Goal: Navigation & Orientation: Find specific page/section

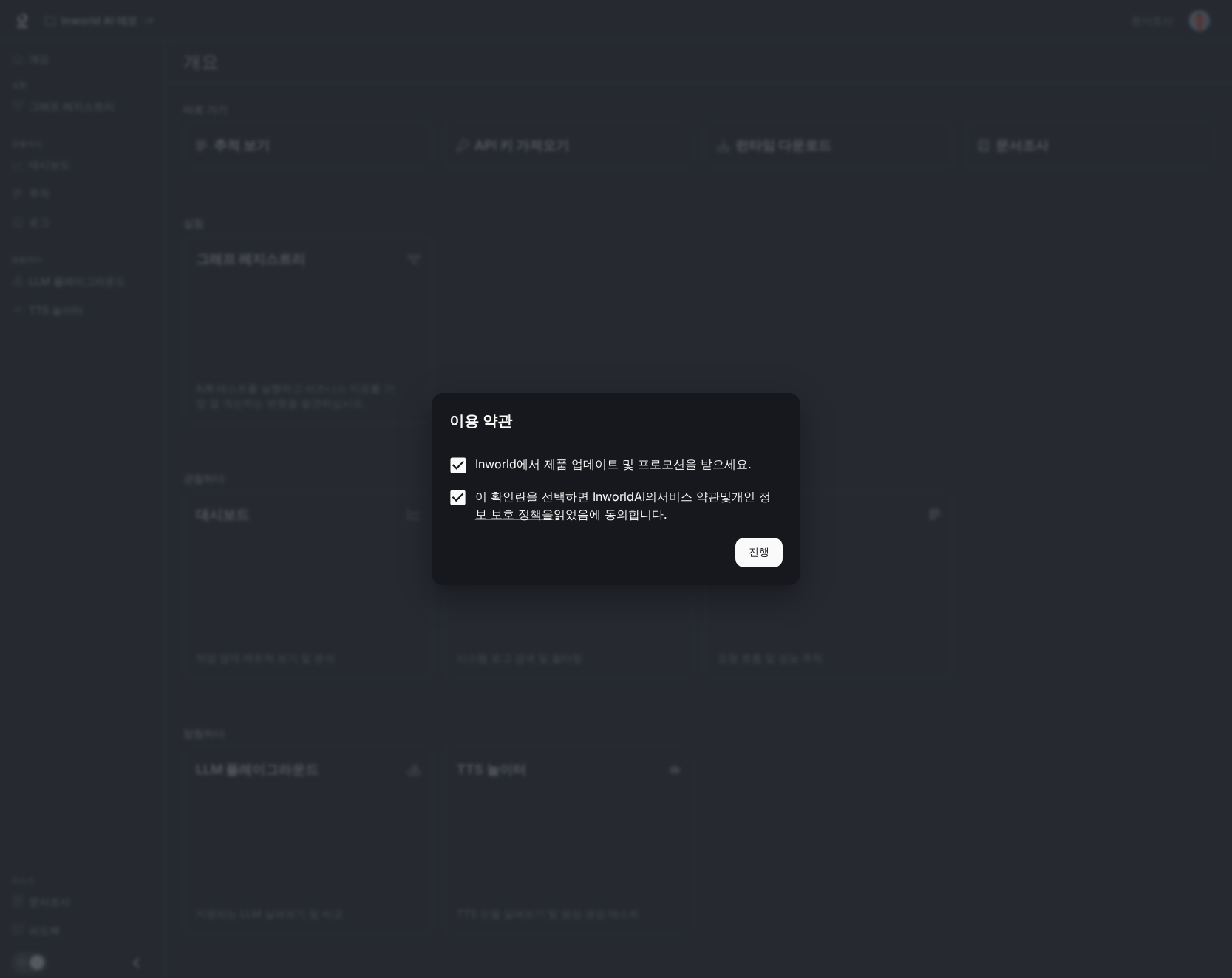
click at [769, 553] on button "진행" at bounding box center [759, 553] width 47 height 30
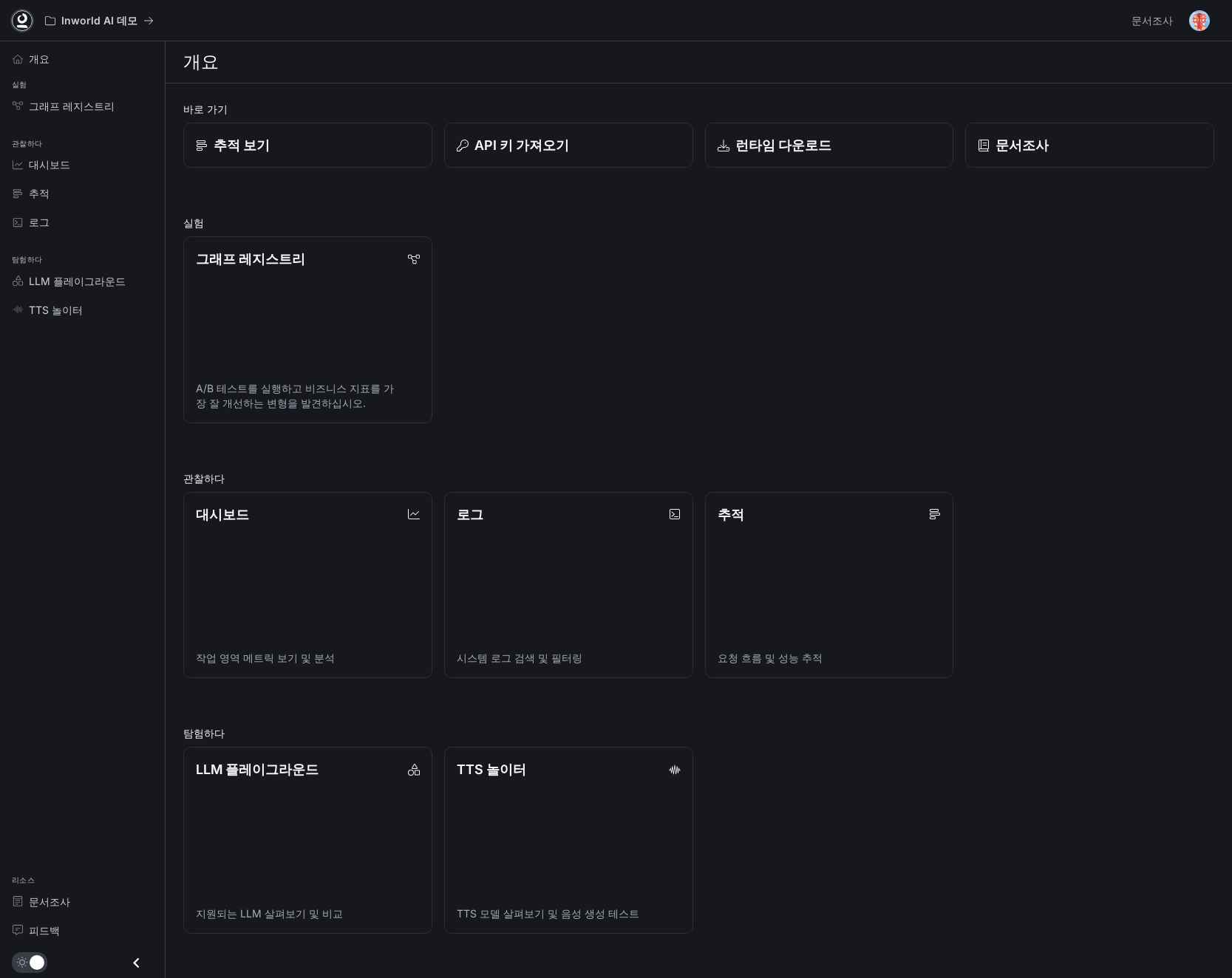
click at [32, 18] on link at bounding box center [22, 20] width 20 height 20
drag, startPoint x: 577, startPoint y: 309, endPoint x: 535, endPoint y: 295, distance: 44.3
click at [587, 311] on div "그래프 레지스트리 A/B 테스트를 실행하고 비즈니스 지표를 가장 잘 개선하는 변형을 발견하십시오." at bounding box center [692, 324] width 1042 height 199
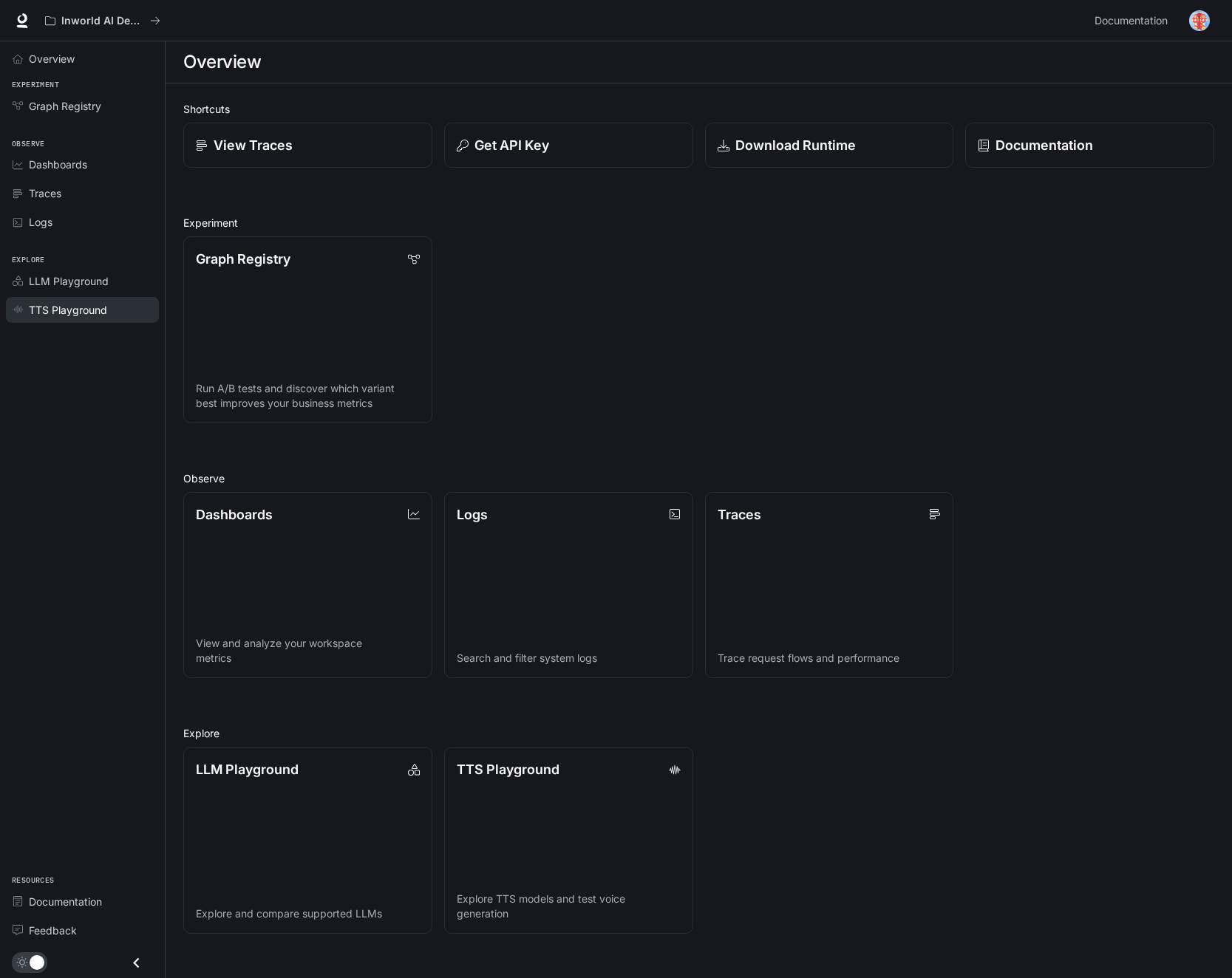
click at [70, 305] on span "TTS Playground" at bounding box center [68, 310] width 78 height 16
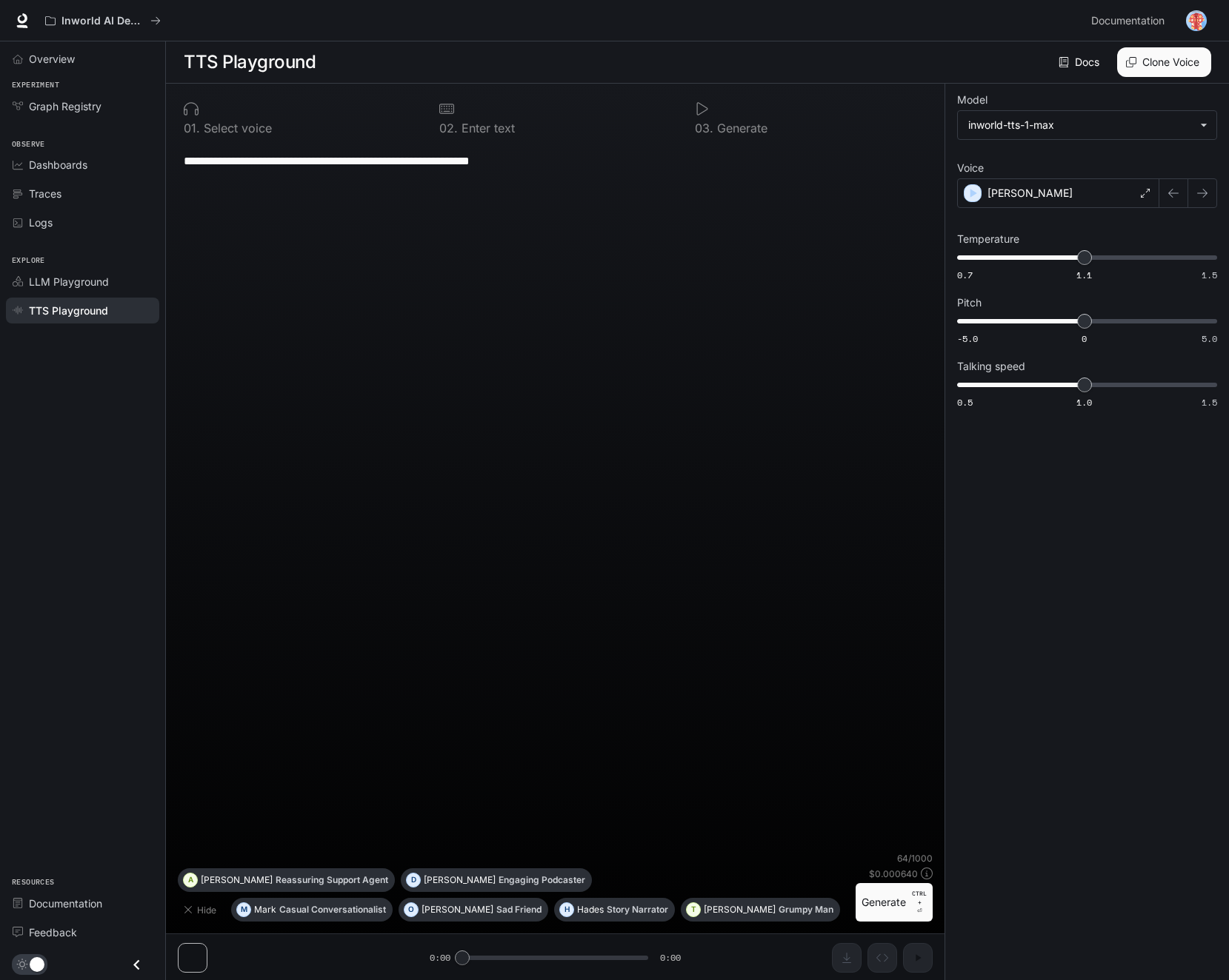
scroll to position [1, 0]
click at [99, 279] on span "LLM Playground" at bounding box center [69, 282] width 80 height 16
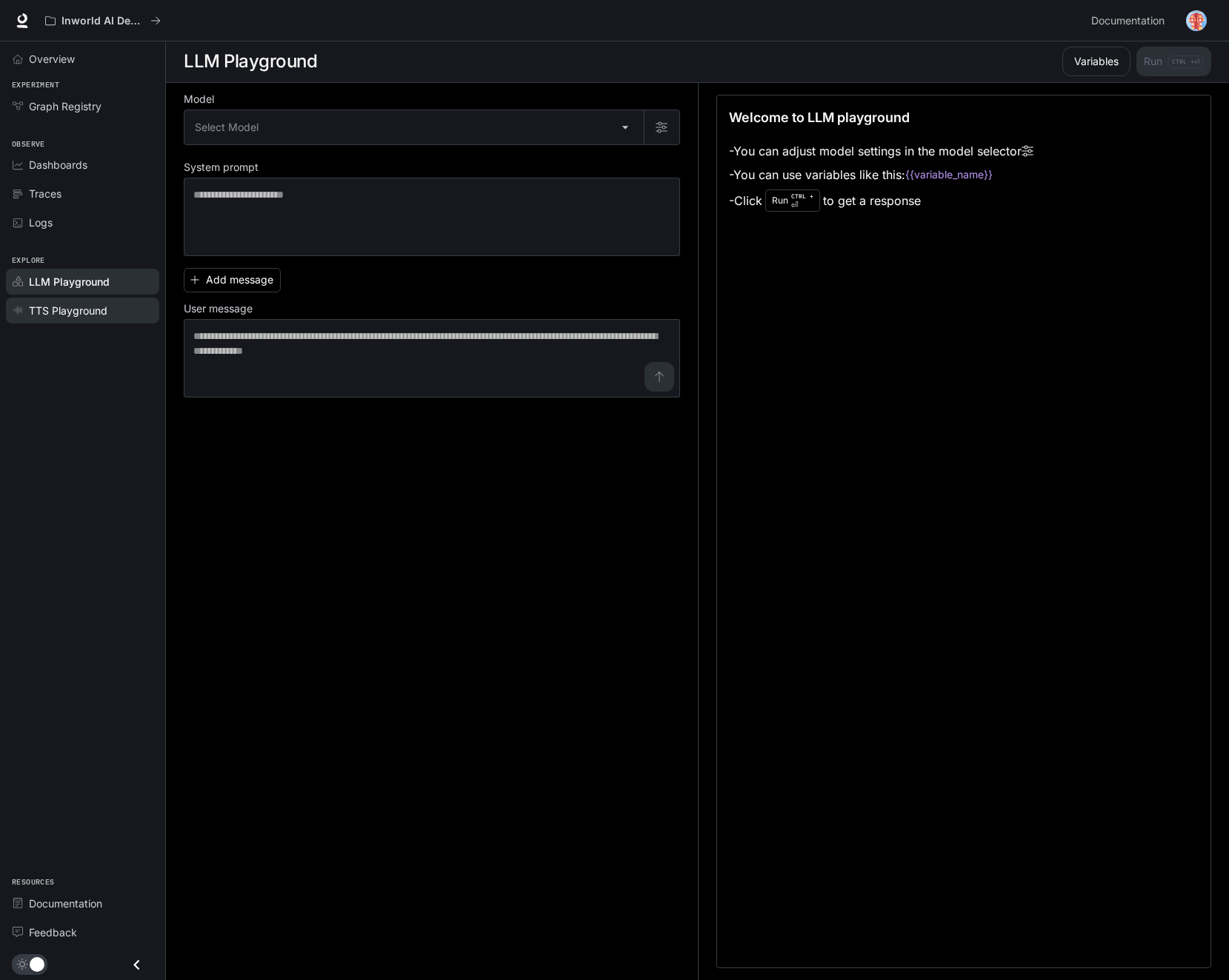
click at [91, 309] on span "TTS Playground" at bounding box center [68, 311] width 78 height 16
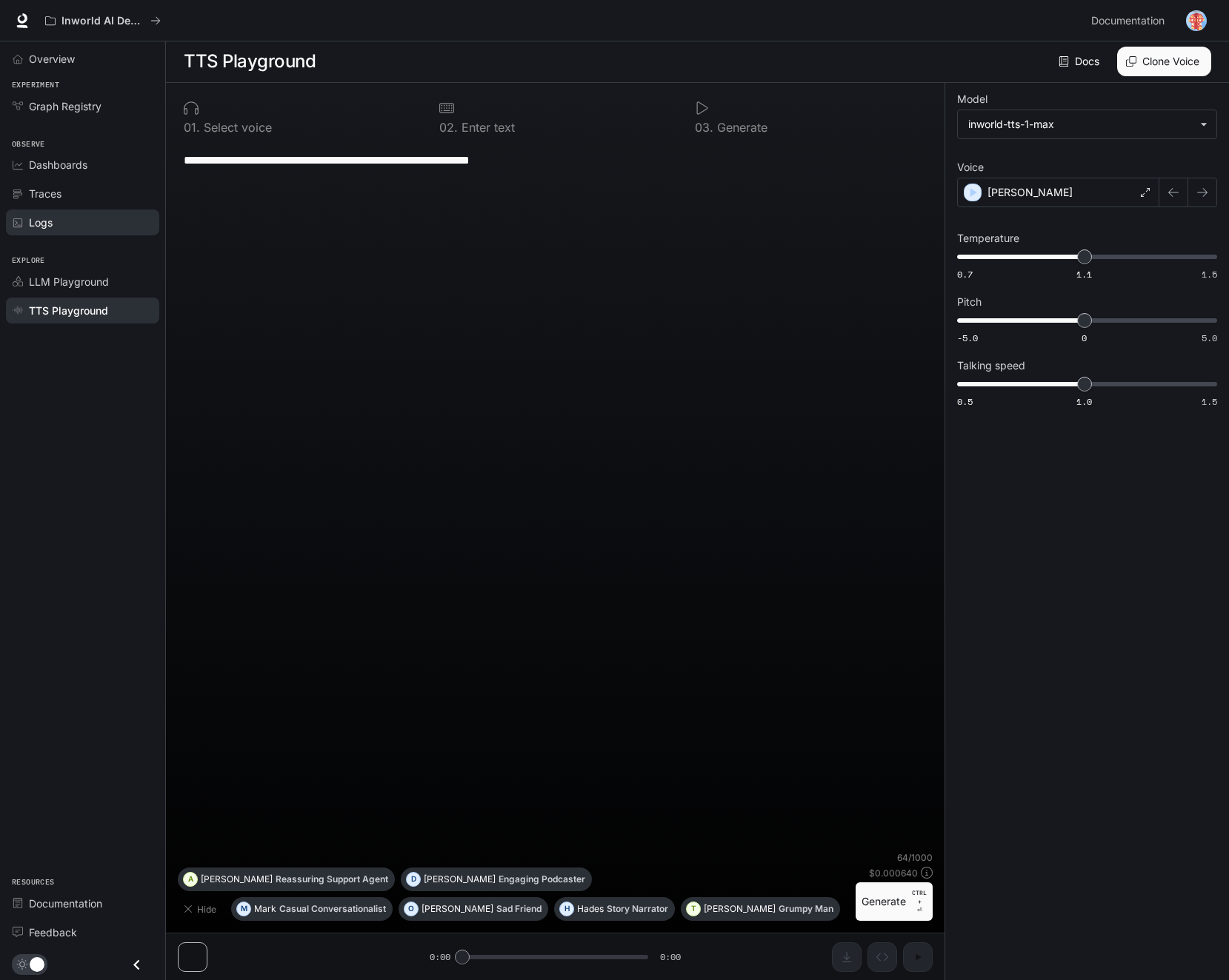
click at [92, 222] on div "Logs" at bounding box center [91, 223] width 124 height 16
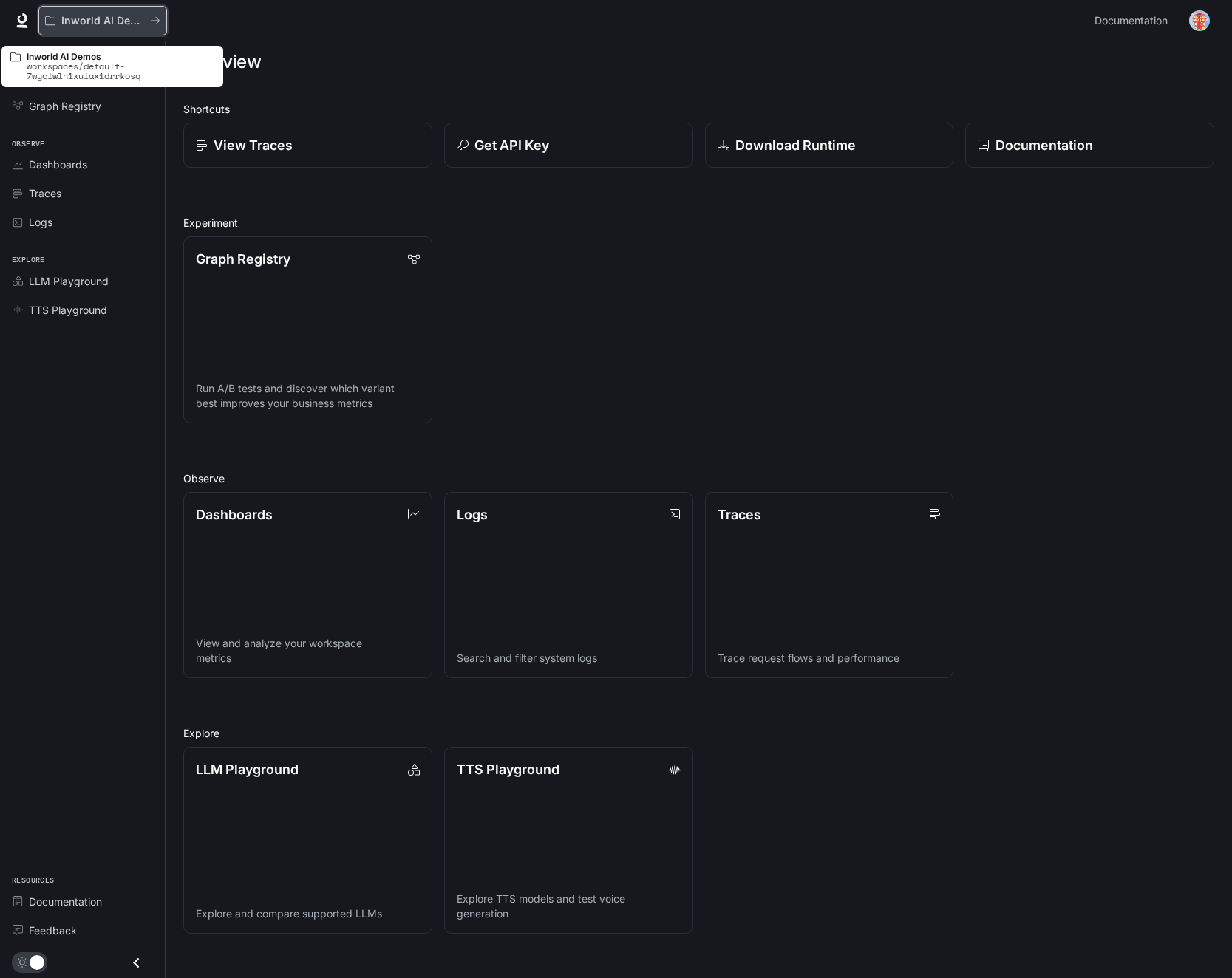
click at [107, 27] on button "Inworld AI Demos" at bounding box center [103, 21] width 128 height 30
